Goal: Task Accomplishment & Management: Use online tool/utility

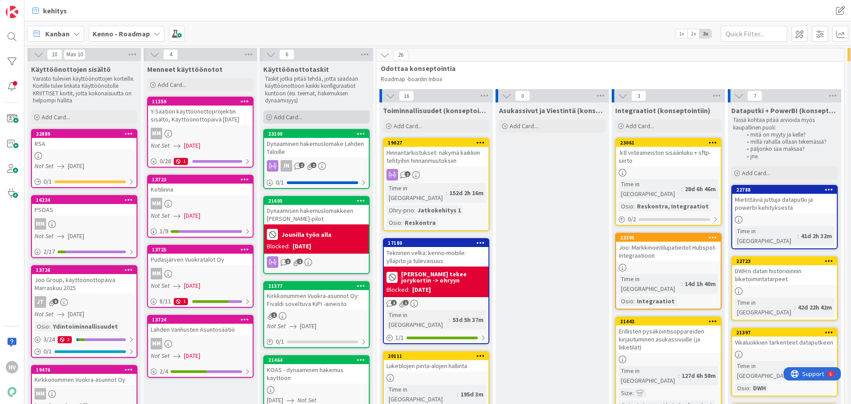
click at [295, 117] on span "Add Card..." at bounding box center [288, 117] width 28 height 8
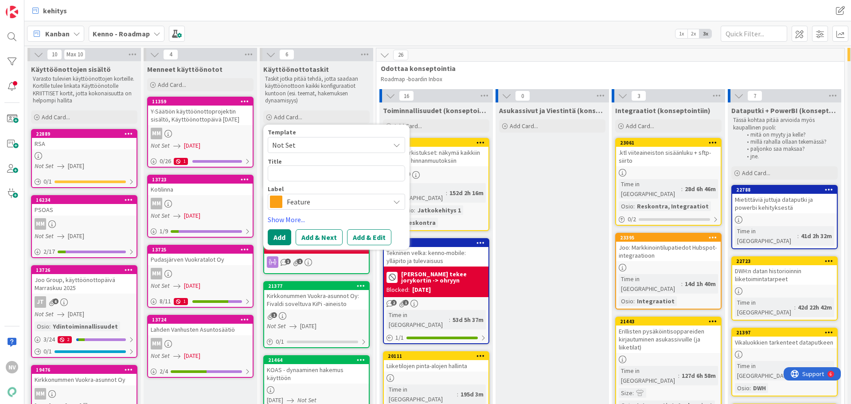
click at [312, 204] on span "Feature" at bounding box center [336, 201] width 98 height 12
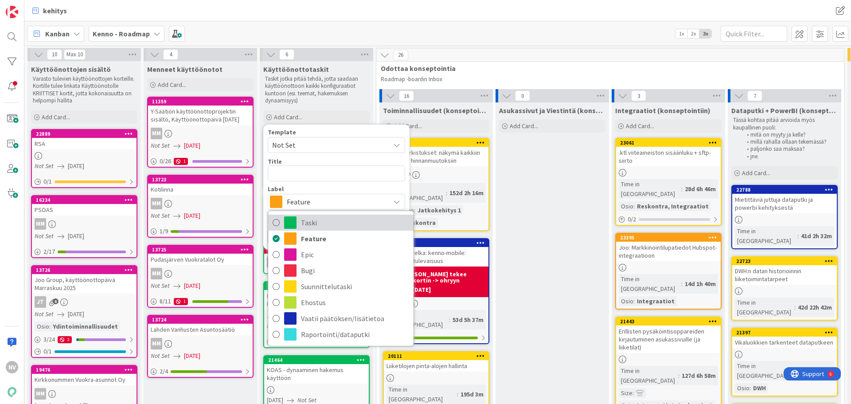
click at [323, 220] on span "Taski" at bounding box center [355, 222] width 108 height 13
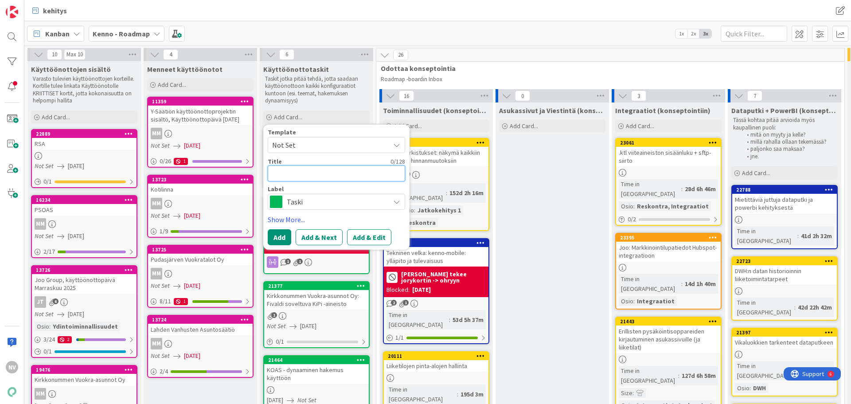
click at [307, 168] on textarea at bounding box center [336, 173] width 137 height 16
type textarea "x"
type textarea "L"
type textarea "x"
type textarea "La"
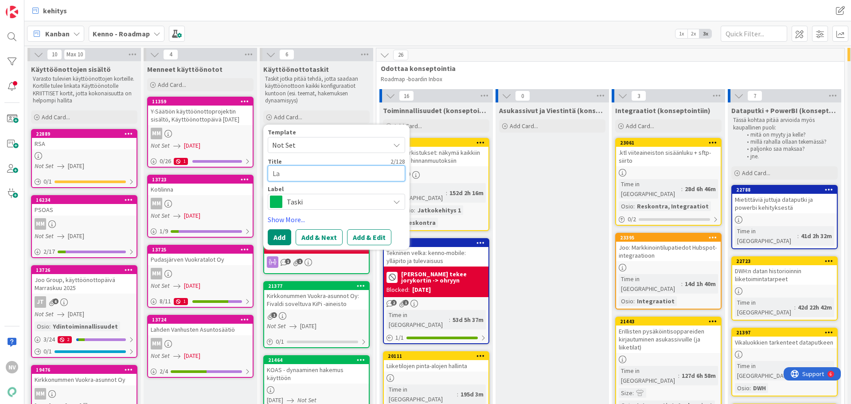
type textarea "x"
type textarea "Lah"
type textarea "x"
type textarea "Lahd"
type textarea "x"
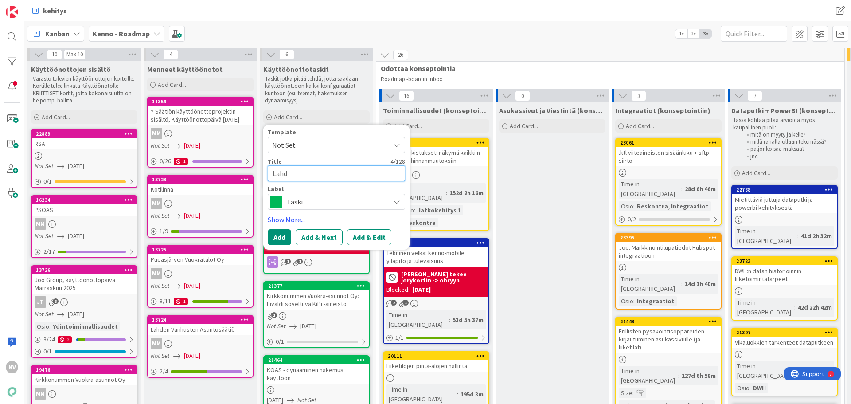
type textarea "Lahde"
type textarea "x"
type textarea "Lahden"
type textarea "x"
type textarea "Lahden"
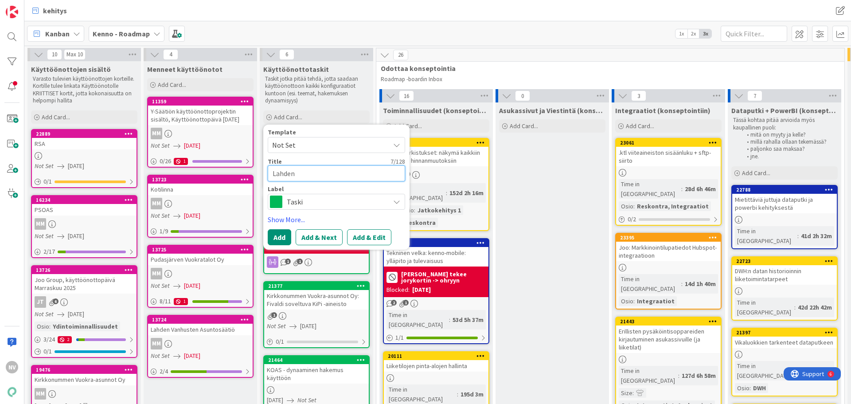
type textarea "x"
type textarea "Lahden T"
type textarea "x"
type textarea "Lahden Ta"
type textarea "x"
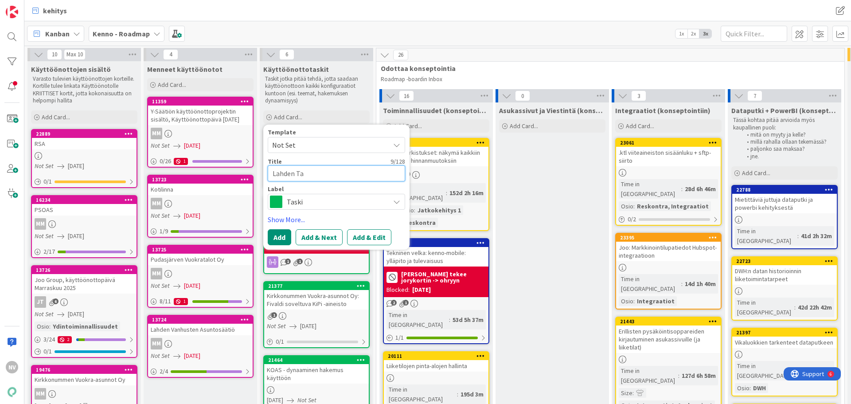
type textarea "Lahden Tal"
type textarea "x"
type textarea "Lahden Talo"
type textarea "x"
type textarea "Lahden Talot"
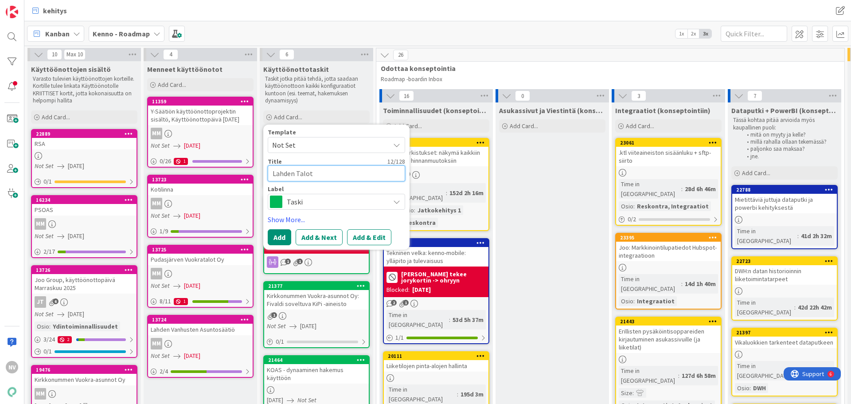
type textarea "x"
type textarea "Lahden Talot"
type textarea "x"
type textarea "Lahden Talot t"
type textarea "x"
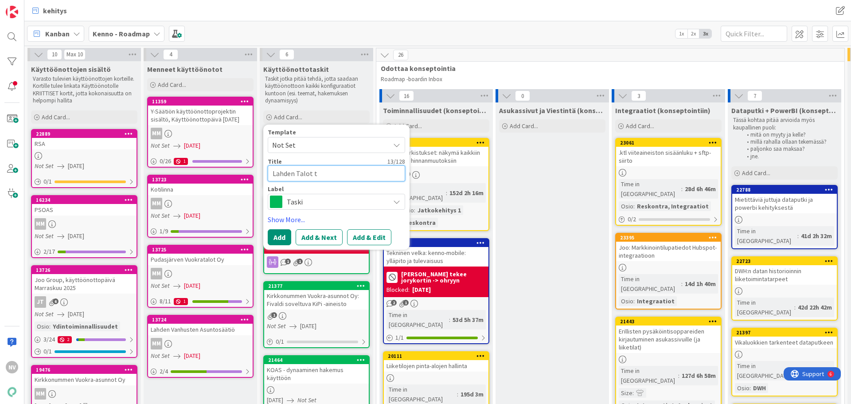
type textarea "Lahden Talot te"
type textarea "x"
type textarea "Lahden Talot tek"
type textarea "x"
type textarea "Lahden Talot teks"
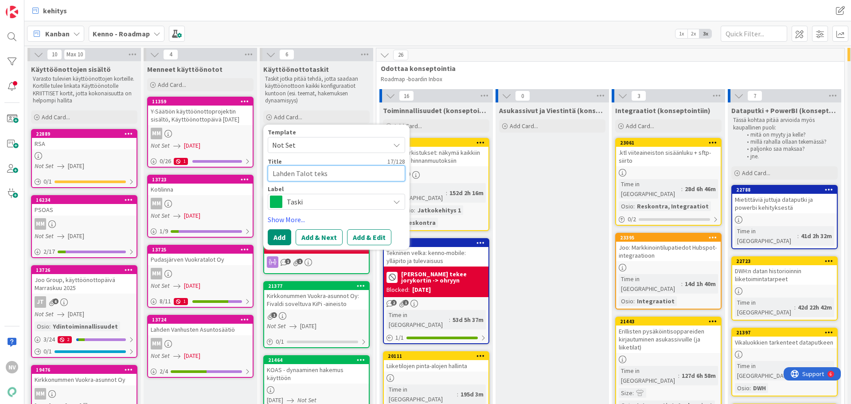
type textarea "x"
type textarea "Lahden Talot tekst"
type textarea "x"
type textarea "Lahden Talot teksti"
type textarea "x"
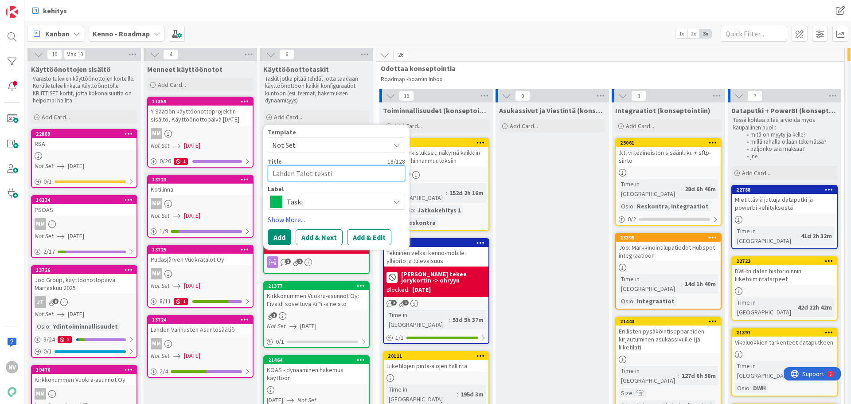
type textarea "Lahden Talot tekstiv"
type textarea "x"
type textarea "Lahden Talot tekstivi"
type textarea "x"
type textarea "Lahden Talot tekstivie"
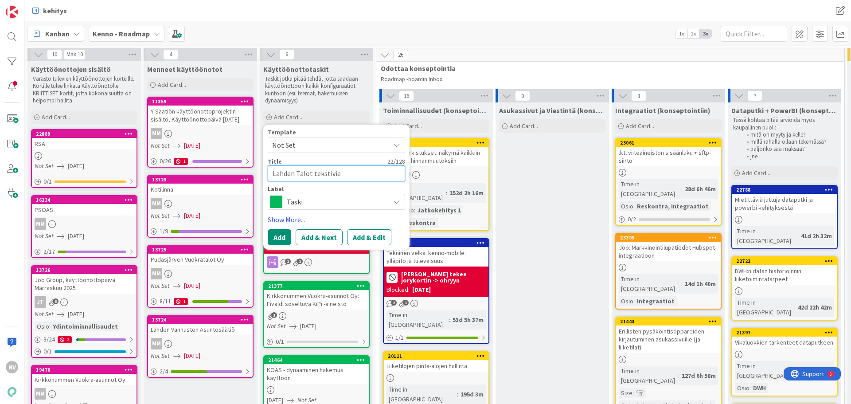
type textarea "x"
type textarea "Lahden Talot tekstivies"
type textarea "x"
type textarea "Lahden Talot tekstiviest"
type textarea "x"
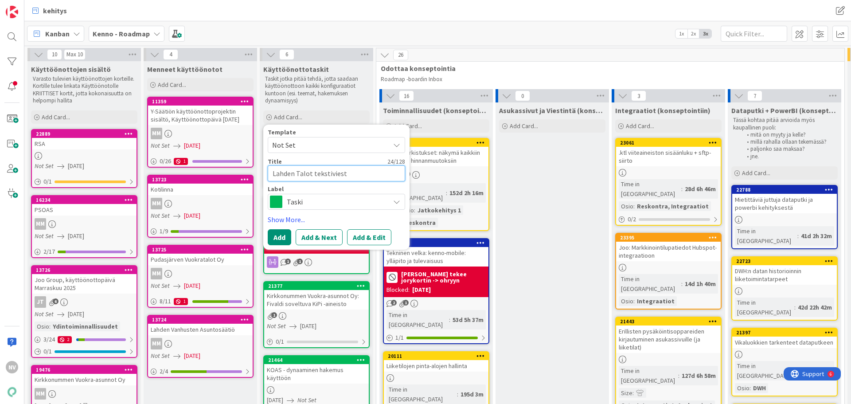
type textarea "Lahden Talot tekstiviesti"
type textarea "x"
type textarea "Lahden Talot tekstiviestit"
type textarea "x"
type textarea "Lahden Talot tekstiviestit"
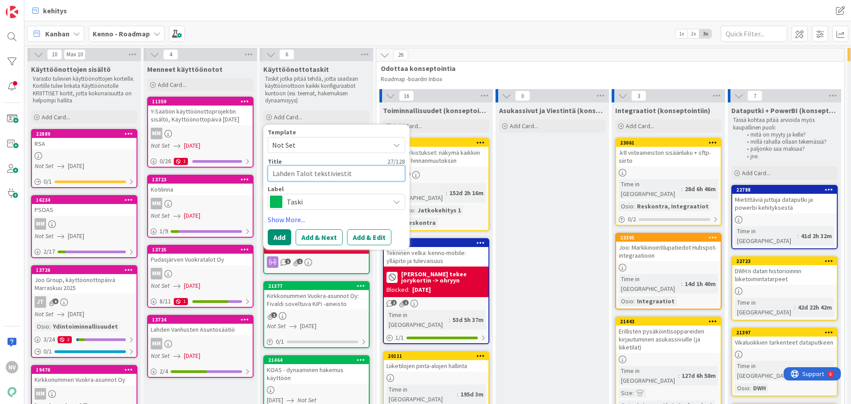
type textarea "x"
type textarea "Lahden Talot tekstiviestit k"
type textarea "x"
type textarea "Lahden Talot tekstiviestit kä"
type textarea "x"
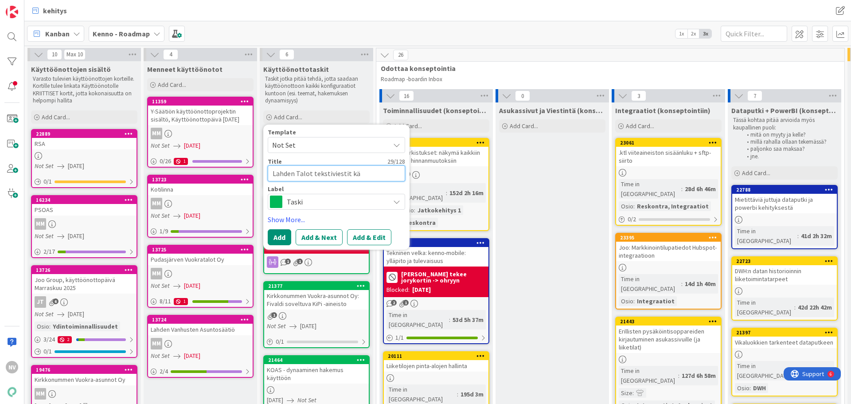
type textarea "Lahden Talot tekstiviestit käy"
type textarea "x"
type textarea "Lahden Talot tekstiviestit käyt"
type textarea "x"
type textarea "Lahden Talot tekstiviestit käytt"
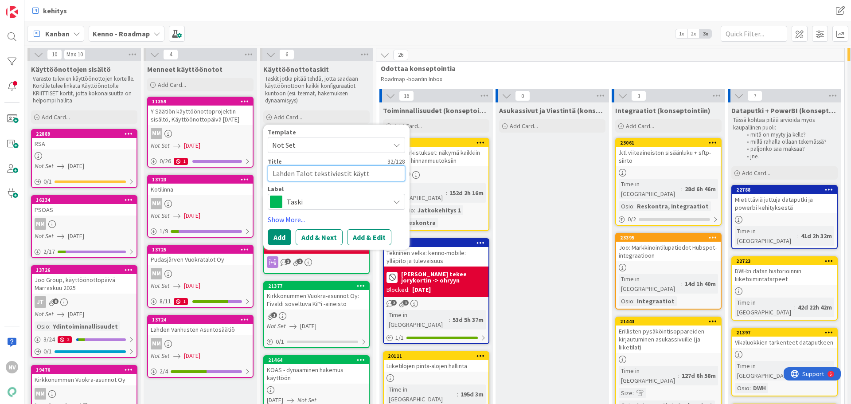
type textarea "x"
type textarea "Lahden Talot tekstiviestit käyttö"
type textarea "x"
type textarea "Lahden Talot tekstiviestit käyttöö"
type textarea "x"
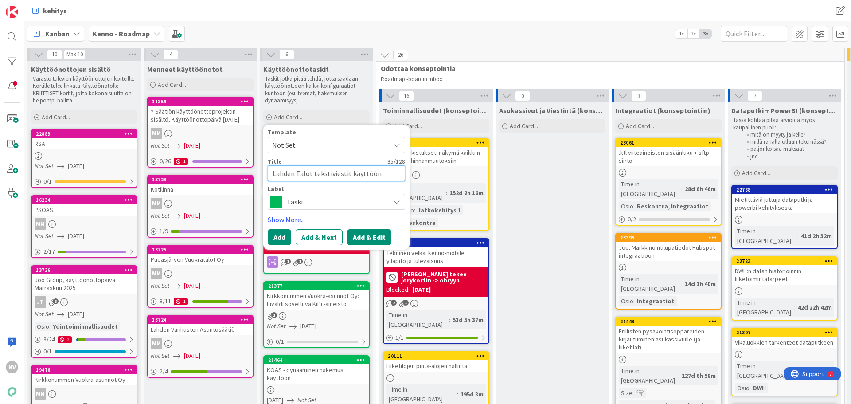
type textarea "Lahden Talot tekstiviestit käyttöön"
click at [373, 236] on button "Add & Edit" at bounding box center [369, 237] width 44 height 16
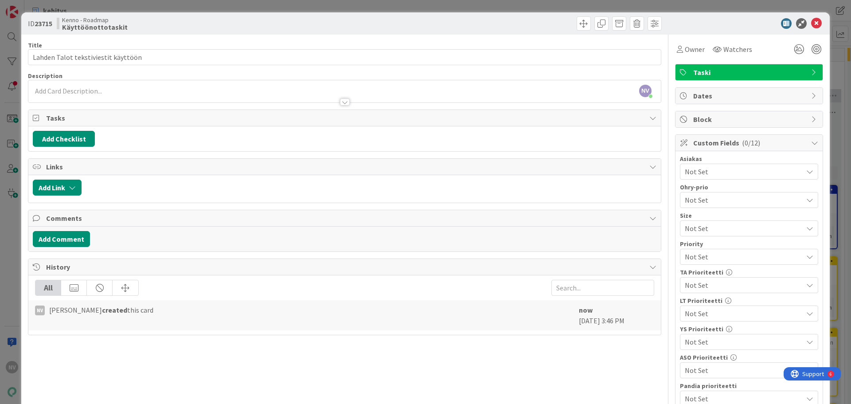
click at [740, 169] on span "Not Set" at bounding box center [744, 171] width 118 height 11
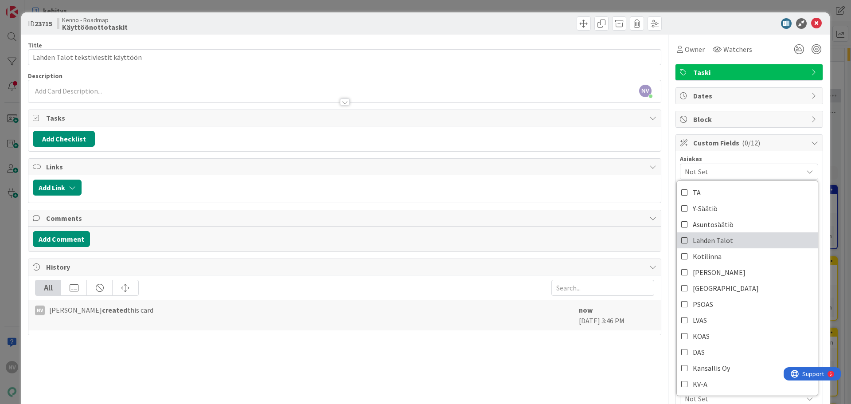
click at [742, 241] on link "Lahden Talot" at bounding box center [747, 240] width 141 height 16
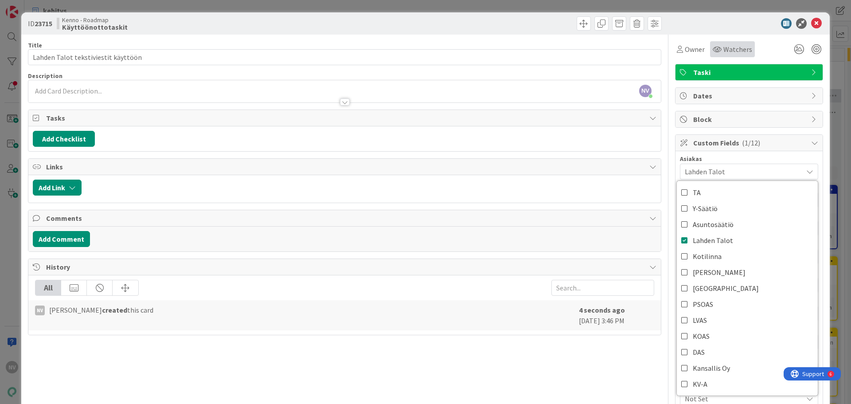
click at [745, 47] on div "Watchers" at bounding box center [732, 49] width 45 height 16
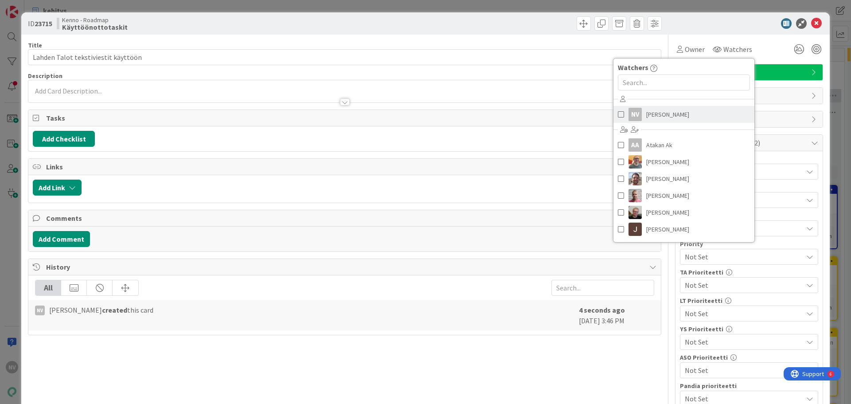
click at [672, 115] on link "NV Nina Viljanen" at bounding box center [683, 114] width 141 height 17
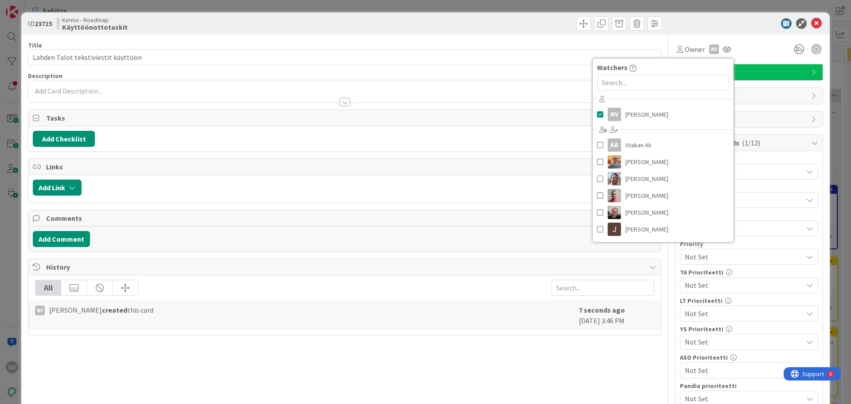
click at [709, 23] on div at bounding box center [744, 23] width 157 height 11
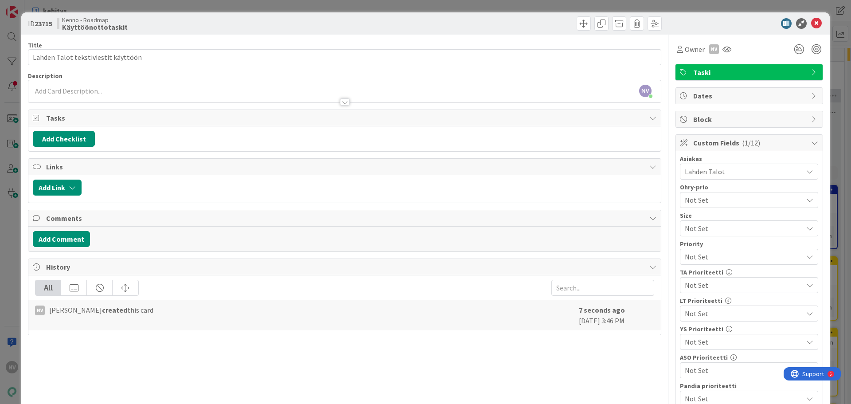
click at [343, 102] on div at bounding box center [345, 101] width 10 height 7
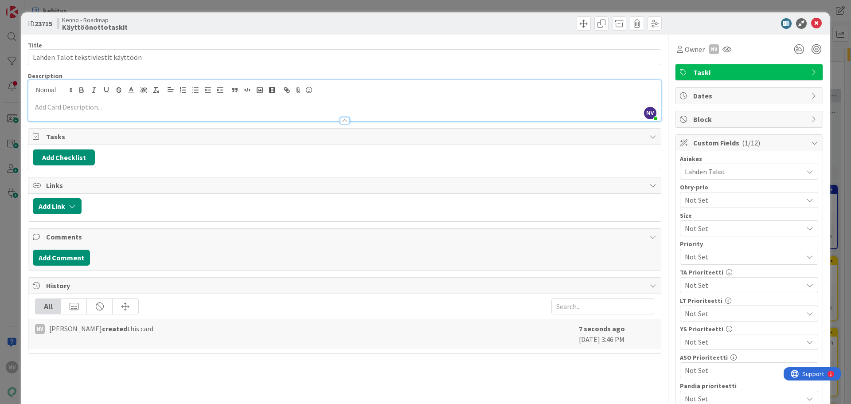
click at [214, 110] on p at bounding box center [344, 107] width 623 height 10
click at [167, 109] on p at bounding box center [344, 107] width 623 height 10
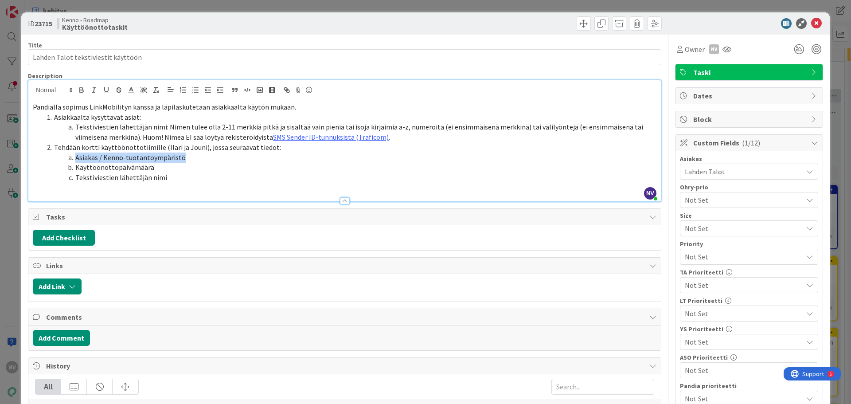
drag, startPoint x: 182, startPoint y: 157, endPoint x: 77, endPoint y: 160, distance: 105.0
click at [77, 160] on li "Asiakas / Kenno-tuotantoympäristö" at bounding box center [349, 157] width 613 height 10
drag, startPoint x: 139, startPoint y: 164, endPoint x: 160, endPoint y: 166, distance: 21.3
click at [130, 163] on li "Käyttöönottopäivämäärä" at bounding box center [349, 167] width 613 height 10
click at [166, 167] on li "Käyttöönottopäivämäärä" at bounding box center [349, 167] width 613 height 10
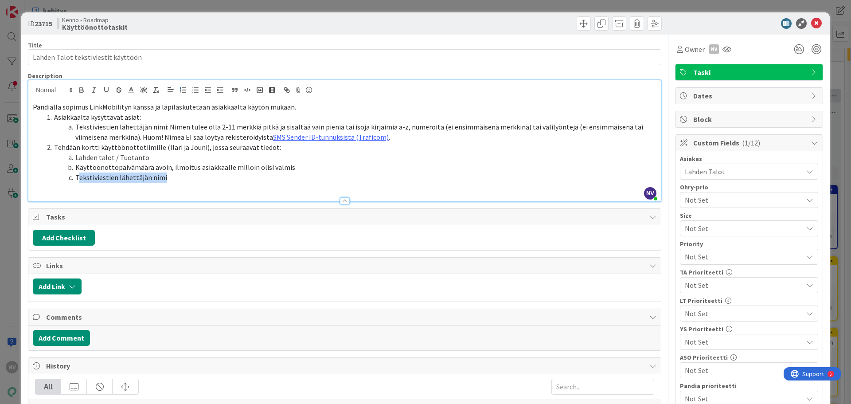
drag, startPoint x: 163, startPoint y: 178, endPoint x: 77, endPoint y: 177, distance: 86.0
click at [77, 177] on li "Tekstiviestien lähettäjän nimi" at bounding box center [349, 177] width 613 height 10
drag, startPoint x: 81, startPoint y: 175, endPoint x: 85, endPoint y: 182, distance: 7.1
click at [82, 175] on span ""LahdenTalot" at bounding box center [101, 177] width 42 height 9
drag, startPoint x: 204, startPoint y: 175, endPoint x: 250, endPoint y: 197, distance: 50.9
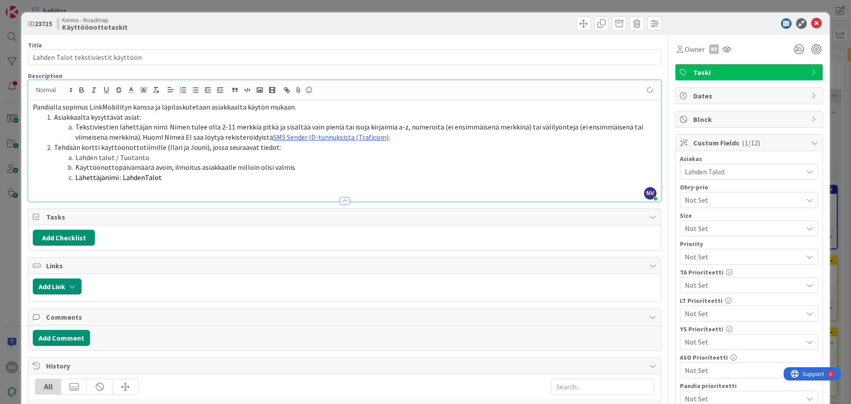
click at [206, 176] on li "Lähettäjänimi : LahdenTalot" at bounding box center [349, 177] width 613 height 10
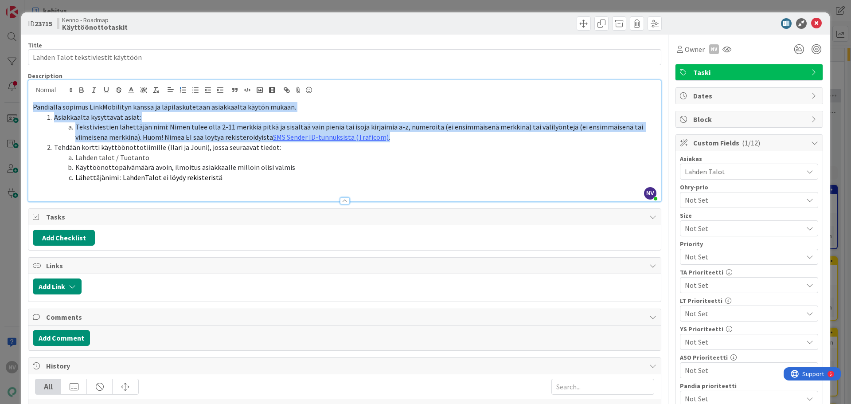
drag, startPoint x: 396, startPoint y: 136, endPoint x: 25, endPoint y: 107, distance: 372.0
click at [25, 107] on div "ID 23715 Kenno - Roadmap Käyttöönottotaskit Title 35 / 128 Lahden Talot tekstiv…" at bounding box center [425, 308] width 808 height 592
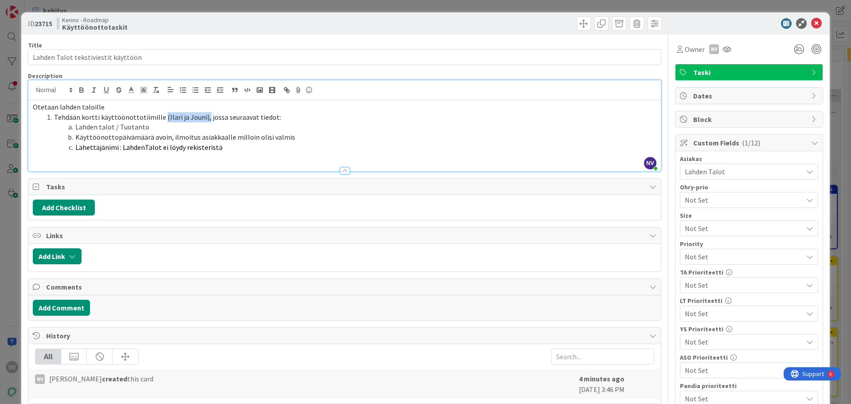
drag, startPoint x: 201, startPoint y: 116, endPoint x: 160, endPoint y: 115, distance: 41.2
click at [160, 115] on span "Tehdään kortti käyttöönottotiimille (Ilari ja Jouni), jossa seuraavat tiedot:" at bounding box center [167, 117] width 227 height 9
drag, startPoint x: 214, startPoint y: 115, endPoint x: 44, endPoint y: 115, distance: 170.6
click at [44, 115] on li "Tehdään kortti käyttöönottotiimille jossa seuraavat tiedot:" at bounding box center [349, 117] width 613 height 10
click at [75, 125] on span at bounding box center [75, 127] width 0 height 10
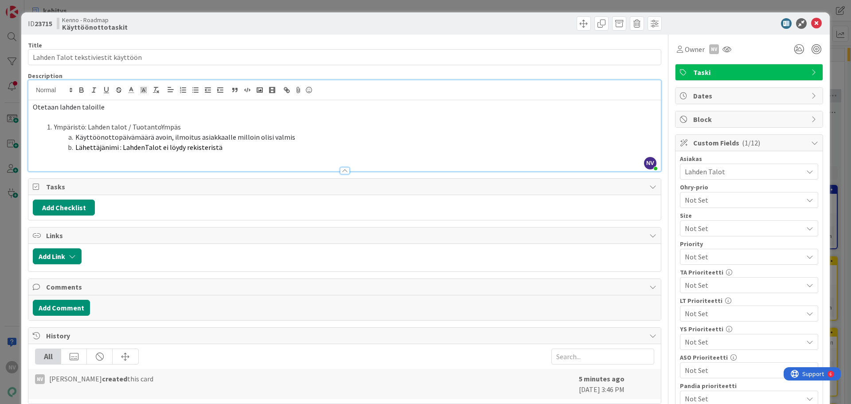
drag, startPoint x: 75, startPoint y: 135, endPoint x: 56, endPoint y: 137, distance: 19.6
click at [56, 137] on li "Käyttöönottopäivämäärä avoin, ilmoitus asiakkaalle milloin olisi valmis" at bounding box center [349, 137] width 613 height 10
drag, startPoint x: 341, startPoint y: 139, endPoint x: 345, endPoint y: 136, distance: 5.1
click at [344, 136] on li "Käyttöönottopäivämäärä avoin, ilmoitus asiakkaalle milloin olisi valmis" at bounding box center [349, 137] width 613 height 10
click at [177, 125] on li "Ympäristö: Lahden talot / TuotantoYmpäs" at bounding box center [349, 127] width 613 height 10
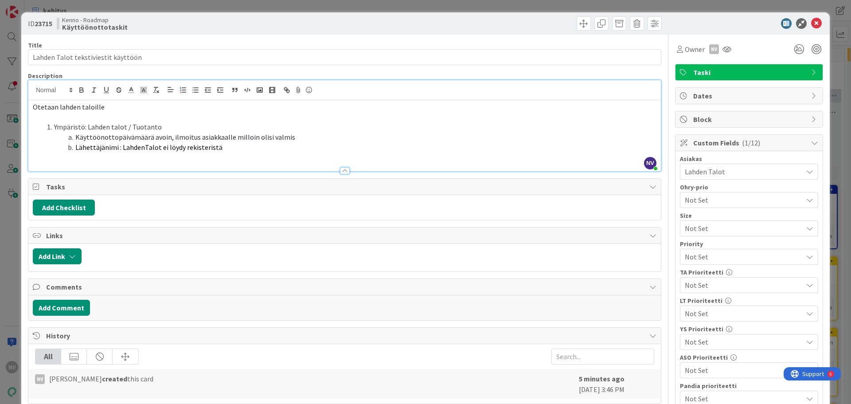
click at [324, 138] on li "Käyttöönottopäivämäärä avoin, ilmoitus asiakkaalle milloin olisi valmis" at bounding box center [349, 137] width 613 height 10
click at [152, 106] on p "Otetaan lahden taloille" at bounding box center [344, 107] width 623 height 10
click at [60, 106] on span "Otetaan lahden taloille" at bounding box center [69, 106] width 72 height 9
click at [85, 106] on span "Otetaan Lahden taloille" at bounding box center [69, 106] width 73 height 9
drag, startPoint x: 128, startPoint y: 109, endPoint x: 134, endPoint y: 108, distance: 6.3
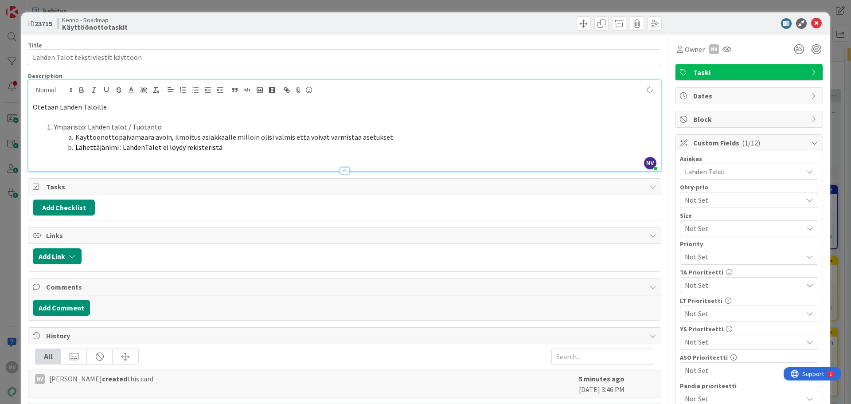
click at [130, 108] on p "Otetaan Lahden Taloille" at bounding box center [344, 107] width 623 height 10
click at [280, 121] on p at bounding box center [344, 117] width 623 height 10
drag, startPoint x: 159, startPoint y: 147, endPoint x: 166, endPoint y: 151, distance: 7.9
click at [160, 147] on span "Lähettäjänimi : LahdenTalot ei löydy rekisteristä" at bounding box center [148, 147] width 147 height 9
click at [268, 153] on p at bounding box center [344, 157] width 623 height 10
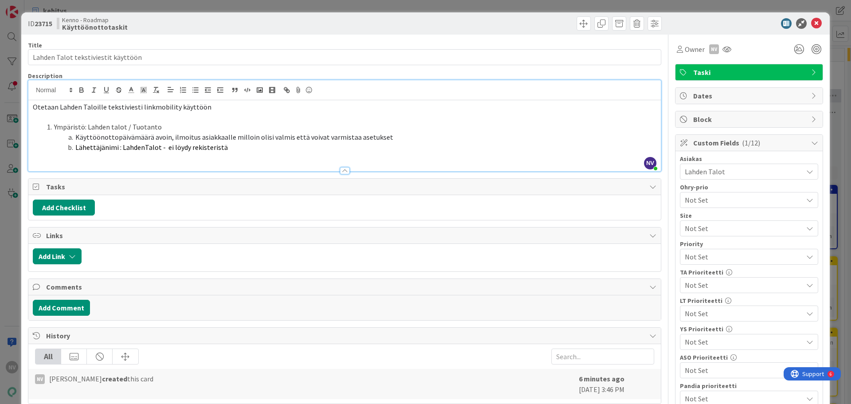
click at [347, 148] on li "Lähettäjänimi : LahdenTalot - ei löydy rekisteristä" at bounding box center [349, 147] width 613 height 10
click at [257, 150] on li "Lähettäjänimi : LahdenTalot - ei löydy rekisteristä" at bounding box center [349, 147] width 613 height 10
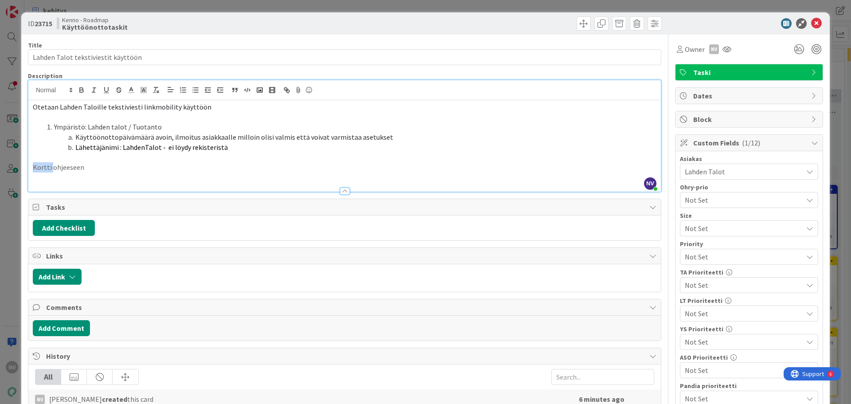
drag, startPoint x: 51, startPoint y: 167, endPoint x: 17, endPoint y: 168, distance: 33.7
click at [17, 168] on div "ID 23715 Kenno - Roadmap Käyttöönottotaskit Title 35 / 128 Lahden Talot tekstiv…" at bounding box center [425, 202] width 851 height 404
click at [811, 25] on icon at bounding box center [816, 23] width 11 height 11
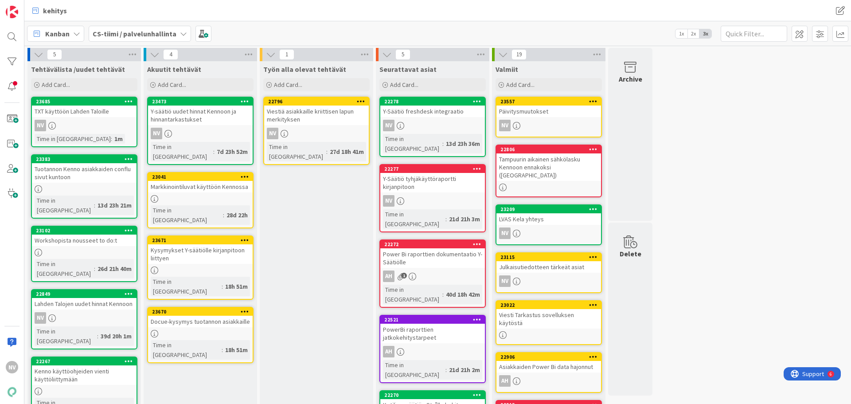
click at [86, 113] on div "TXT käyttöön Lahden Taloille" at bounding box center [84, 111] width 105 height 12
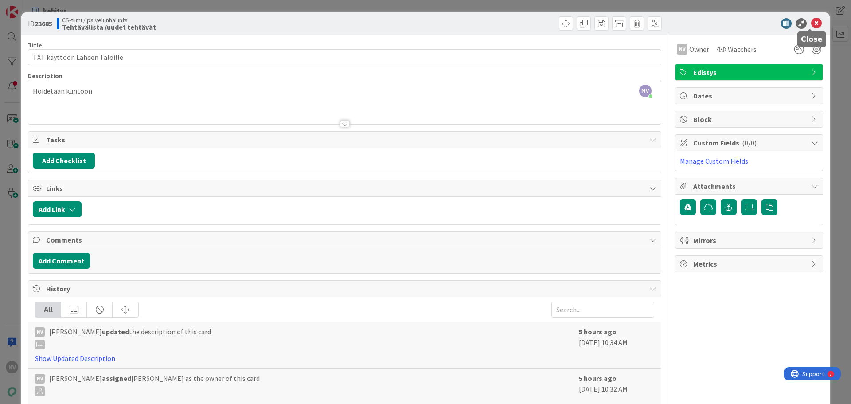
click at [811, 23] on icon at bounding box center [816, 23] width 11 height 11
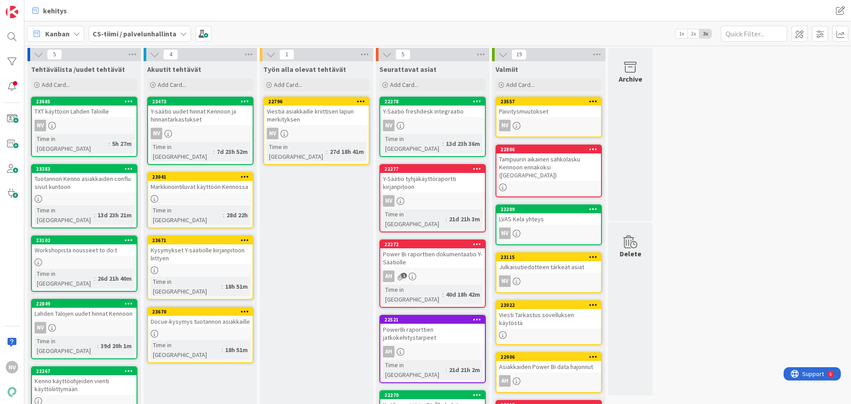
click at [125, 104] on icon at bounding box center [129, 101] width 8 height 6
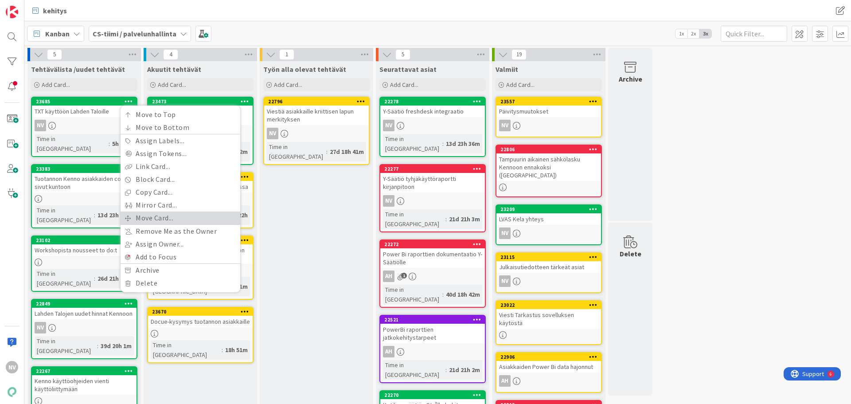
click at [160, 214] on link "Move Card..." at bounding box center [181, 217] width 120 height 13
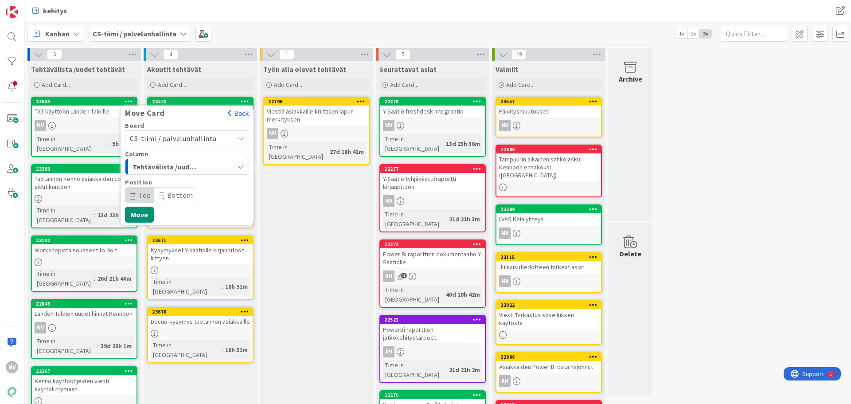
click at [208, 168] on div "Tehtävälista /uudet tehtävät" at bounding box center [181, 167] width 103 height 14
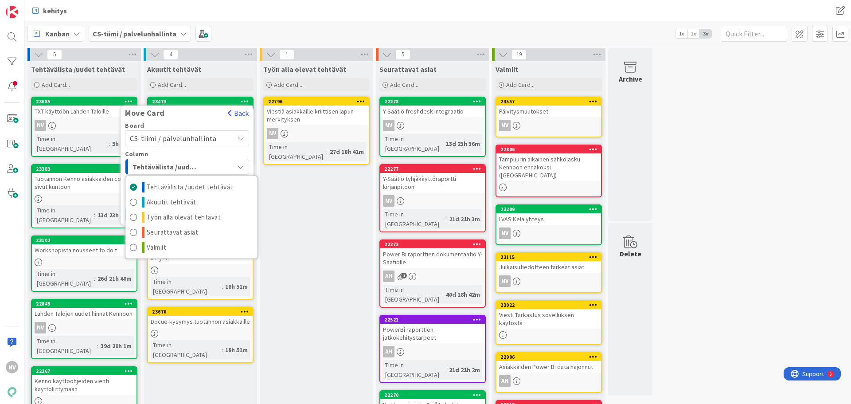
click at [208, 168] on div "Tehtävälista /uudet tehtävät" at bounding box center [181, 167] width 103 height 14
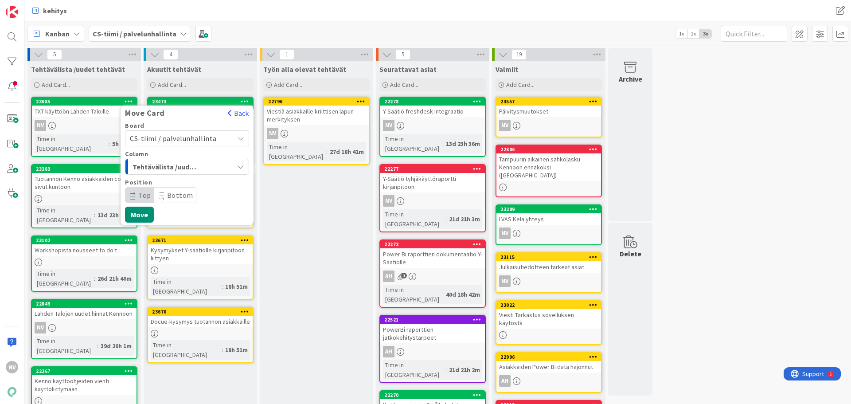
click at [208, 168] on div "Tehtävälista /uudet tehtävät" at bounding box center [181, 167] width 103 height 14
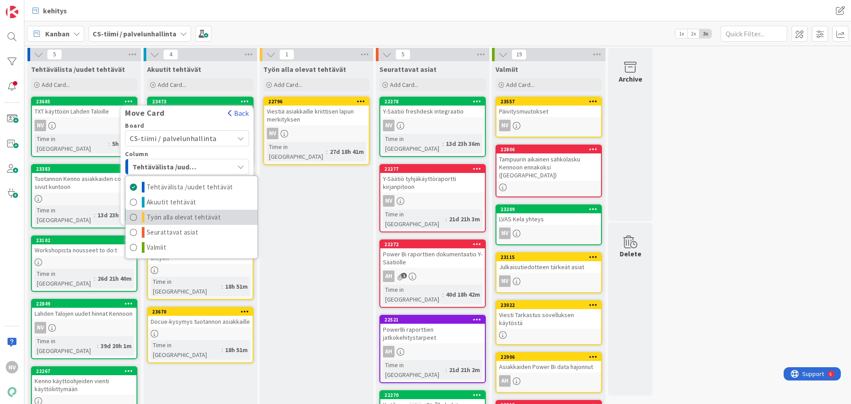
click at [205, 212] on span "Työn alla olevat tehtävät" at bounding box center [184, 217] width 74 height 11
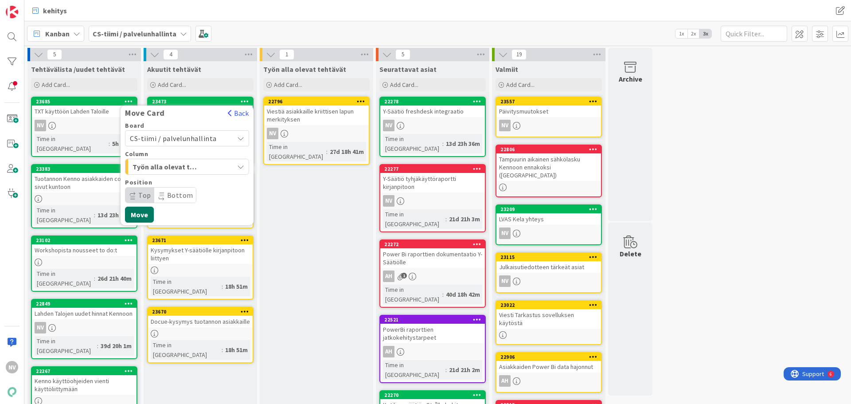
click at [153, 212] on button "Move" at bounding box center [139, 214] width 29 height 16
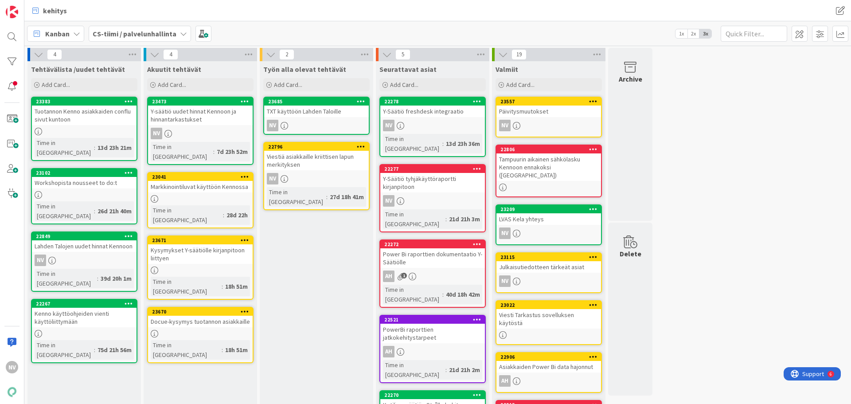
click at [95, 109] on div "Tuotannon Kenno asiakkaiden conflu sivut kuntoon" at bounding box center [84, 114] width 105 height 19
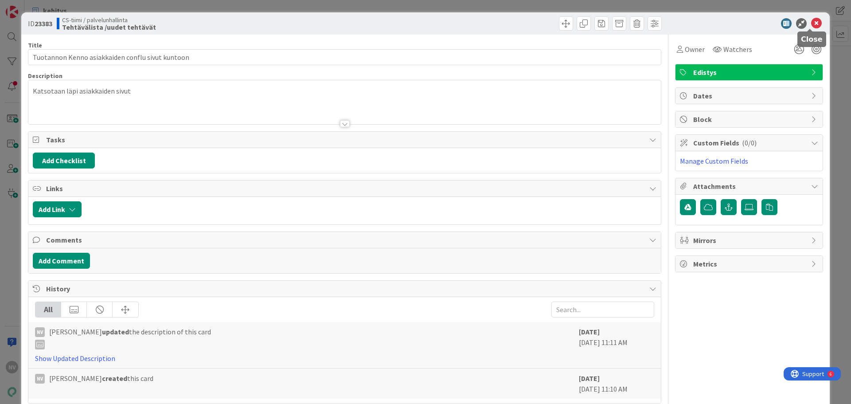
click at [812, 23] on icon at bounding box center [816, 23] width 11 height 11
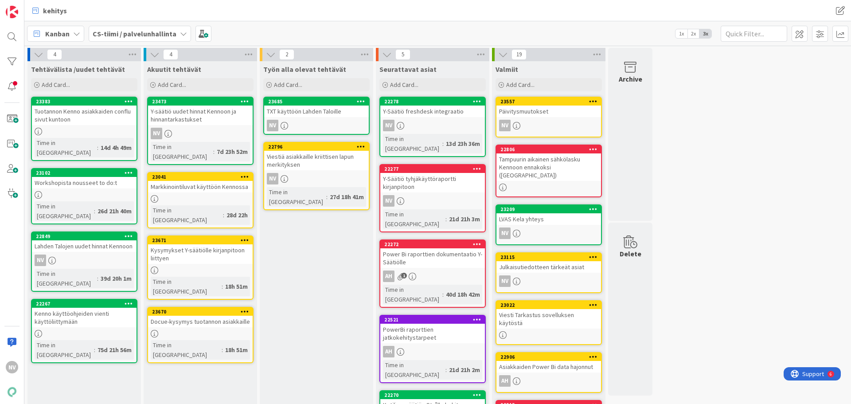
click at [214, 113] on div "Y-säätiö uudet hinnat Kennoon ja hinnantarkastukset" at bounding box center [200, 114] width 105 height 19
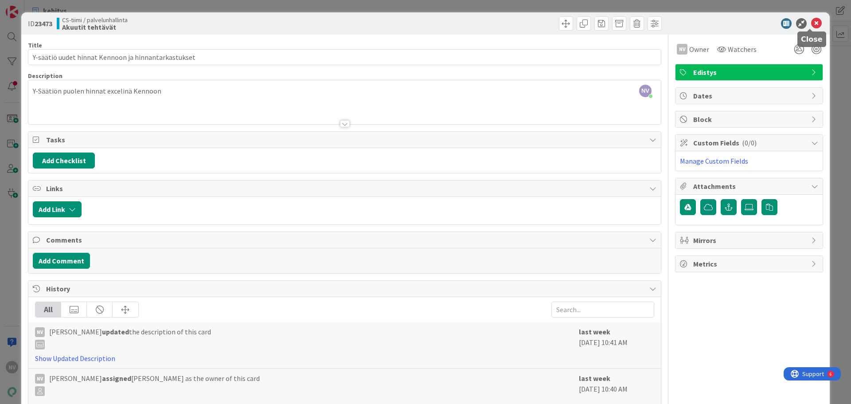
click at [811, 20] on icon at bounding box center [816, 23] width 11 height 11
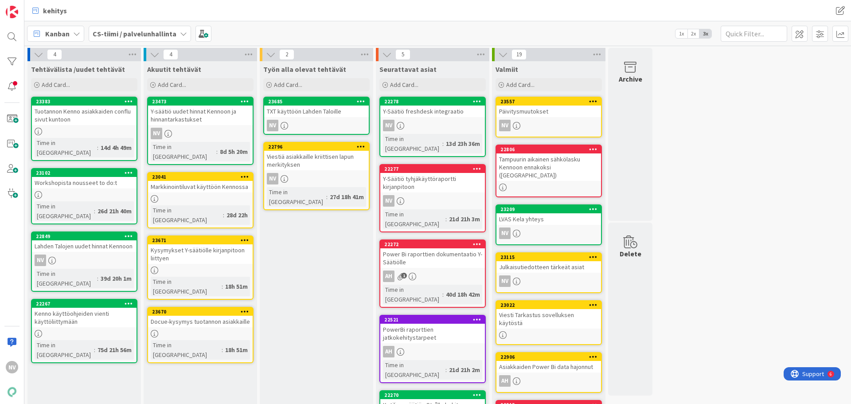
click at [197, 244] on div "Kysymykset Y-säätiölle kirjanpitoon liittyen" at bounding box center [200, 253] width 105 height 19
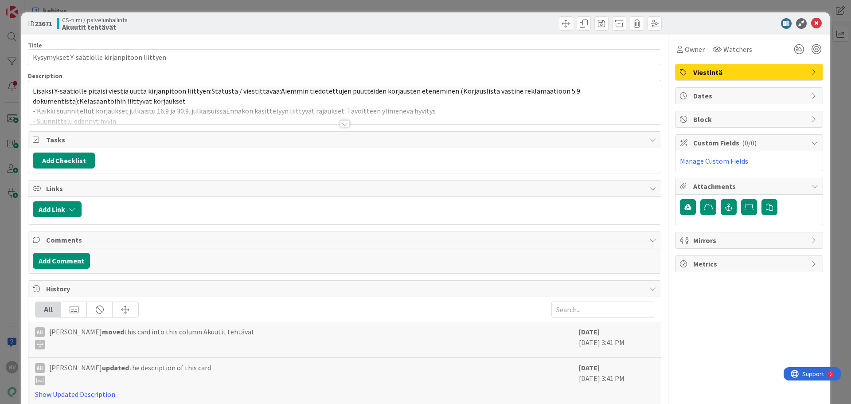
click at [344, 125] on div at bounding box center [345, 123] width 10 height 7
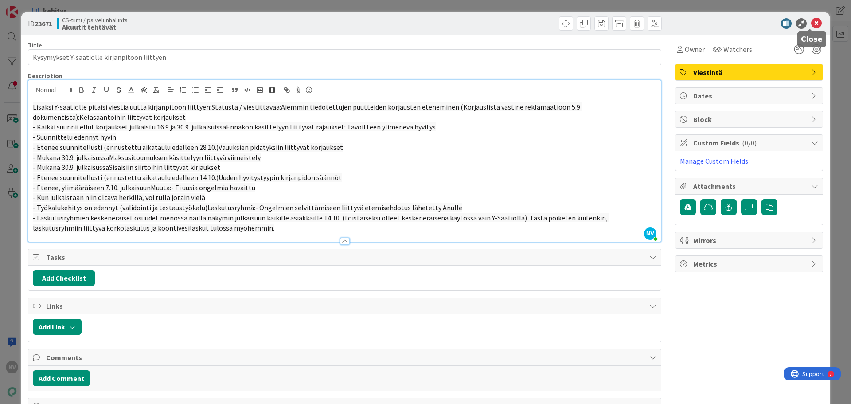
click at [811, 25] on icon at bounding box center [816, 23] width 11 height 11
